Goal: Task Accomplishment & Management: Manage account settings

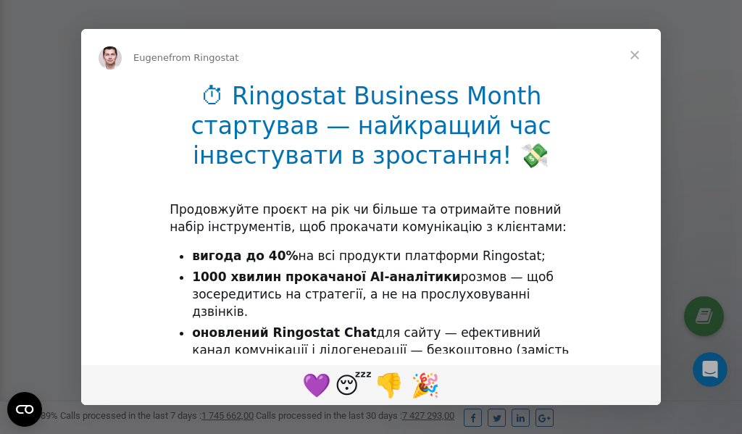
click at [635, 54] on span "Close" at bounding box center [635, 55] width 52 height 52
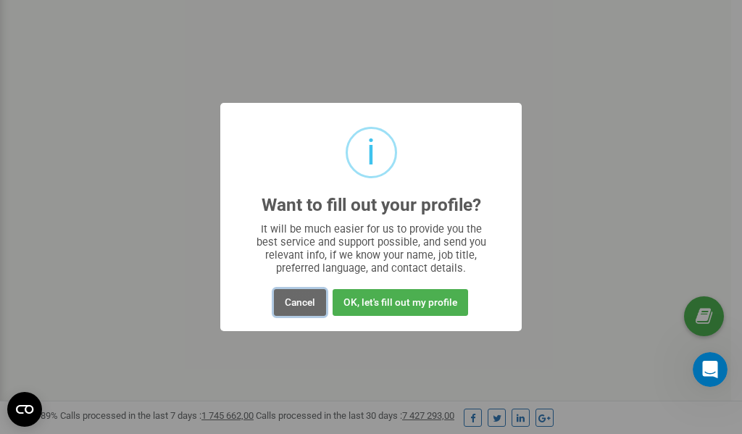
click at [299, 299] on button "Cancel" at bounding box center [300, 302] width 52 height 27
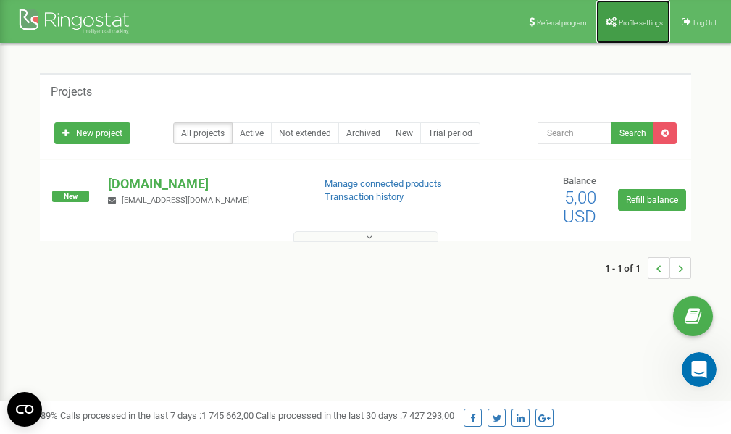
click at [625, 21] on span "Profile settings" at bounding box center [641, 23] width 44 height 8
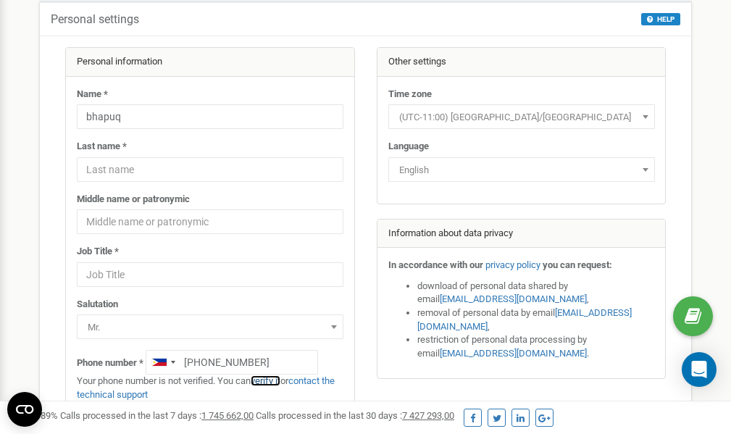
click at [272, 380] on link "verify it" at bounding box center [266, 380] width 30 height 11
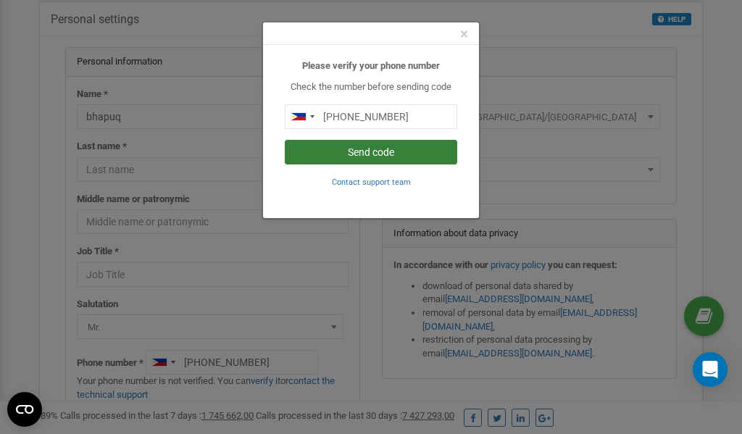
click at [382, 155] on button "Send code" at bounding box center [371, 152] width 172 height 25
